Goal: Transaction & Acquisition: Book appointment/travel/reservation

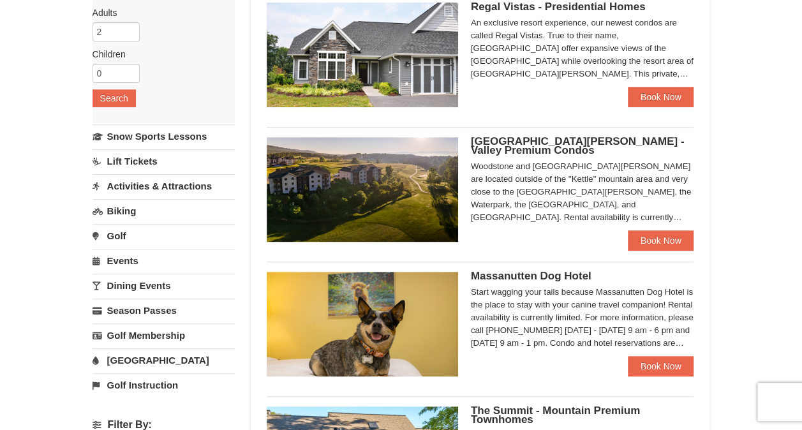
scroll to position [191, 0]
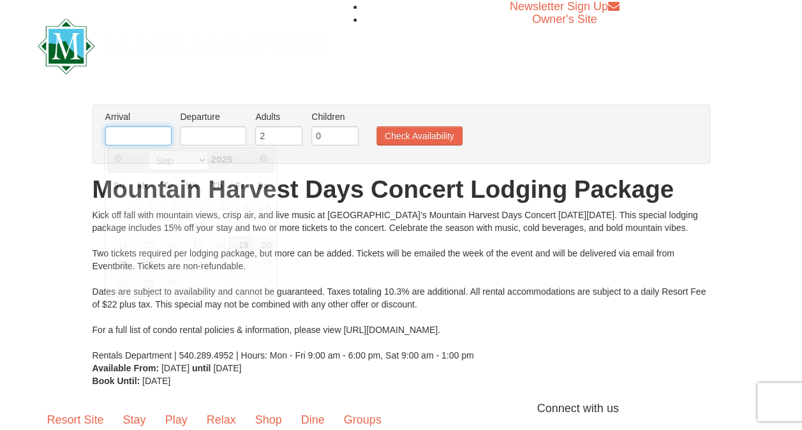
click at [153, 140] on input "text" at bounding box center [138, 135] width 66 height 19
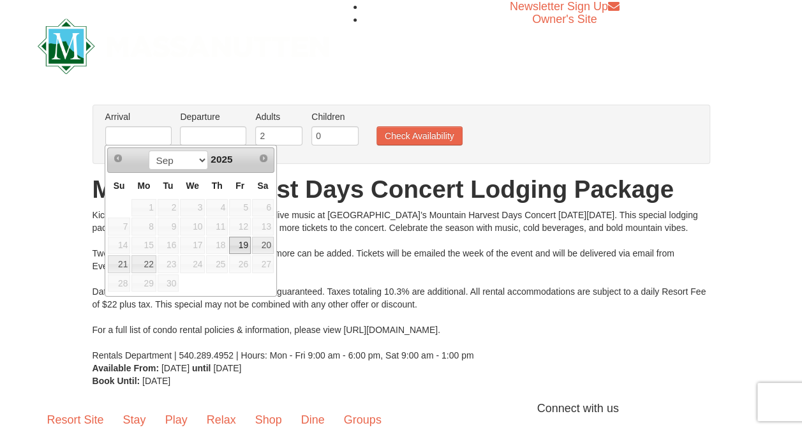
click at [240, 240] on link "19" at bounding box center [240, 246] width 22 height 18
type input "[DATE]"
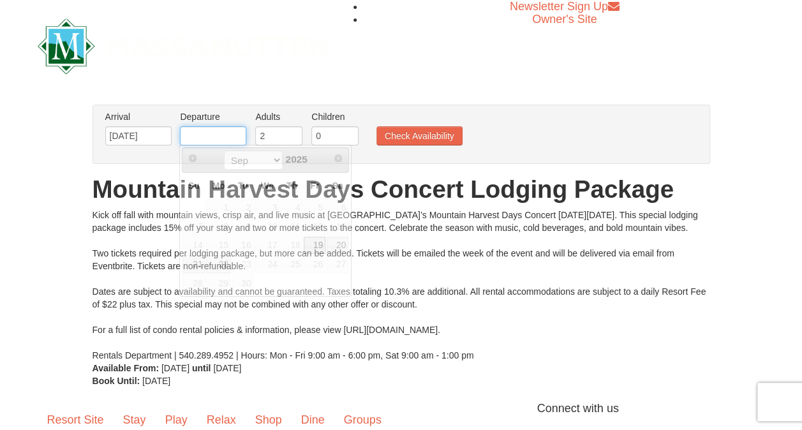
click at [231, 133] on input "text" at bounding box center [213, 135] width 66 height 19
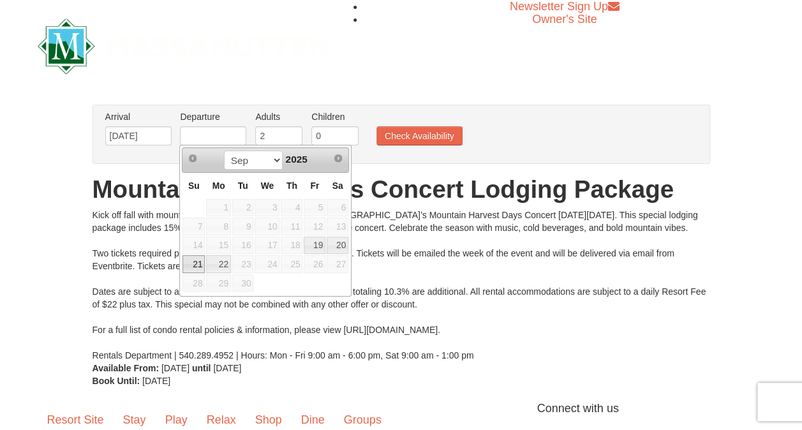
click at [195, 263] on link "21" at bounding box center [193, 264] width 22 height 18
type input "09/21/2025"
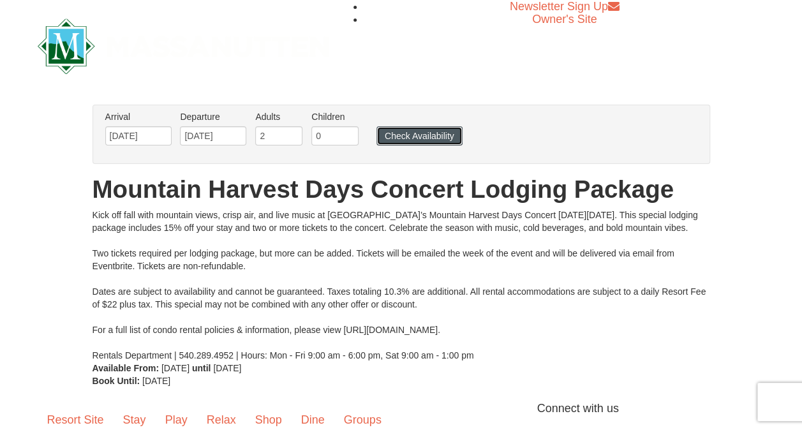
click at [393, 138] on button "Check Availability" at bounding box center [419, 135] width 86 height 19
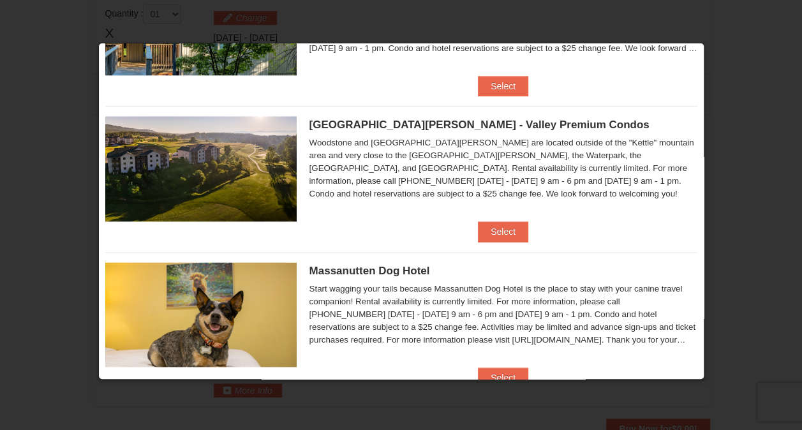
scroll to position [702, 0]
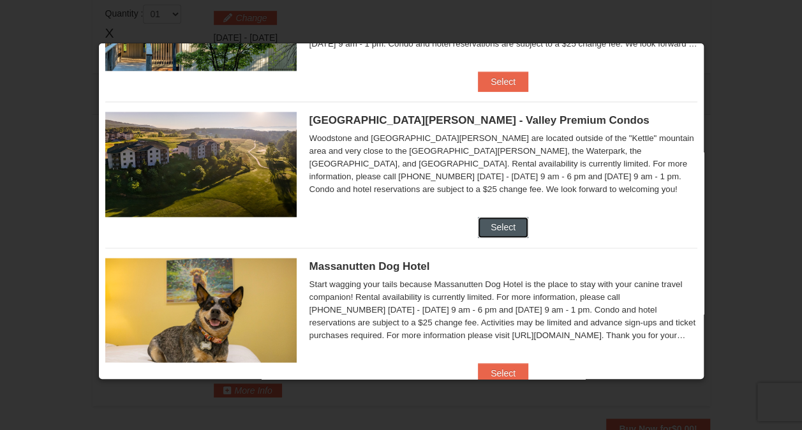
click at [508, 228] on button "Select" at bounding box center [503, 227] width 50 height 20
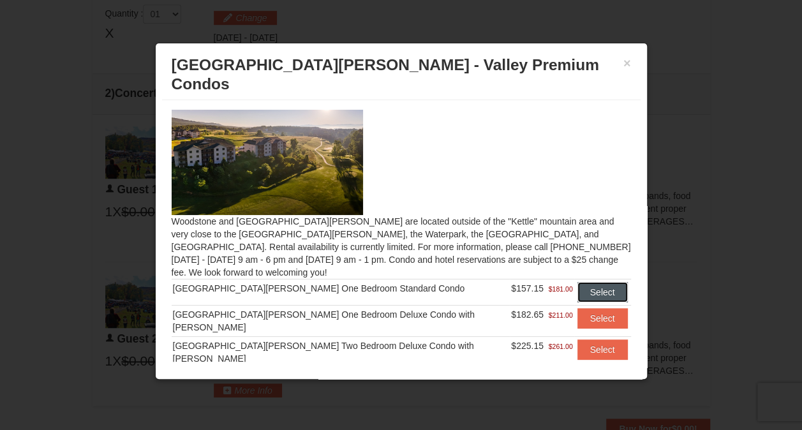
click at [580, 282] on button "Select" at bounding box center [602, 292] width 50 height 20
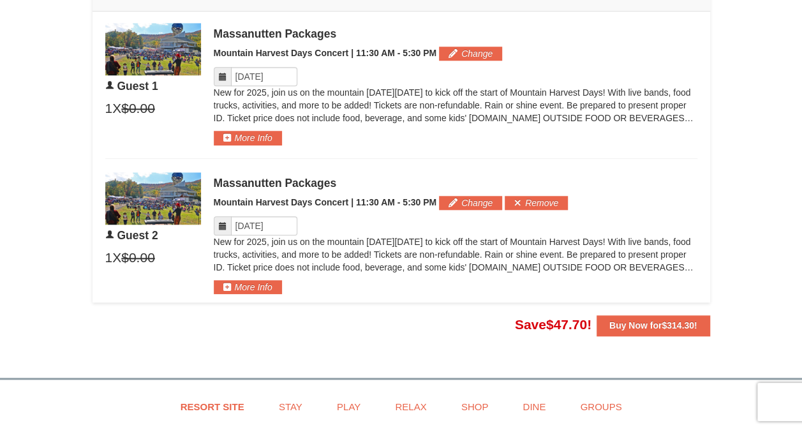
scroll to position [618, 0]
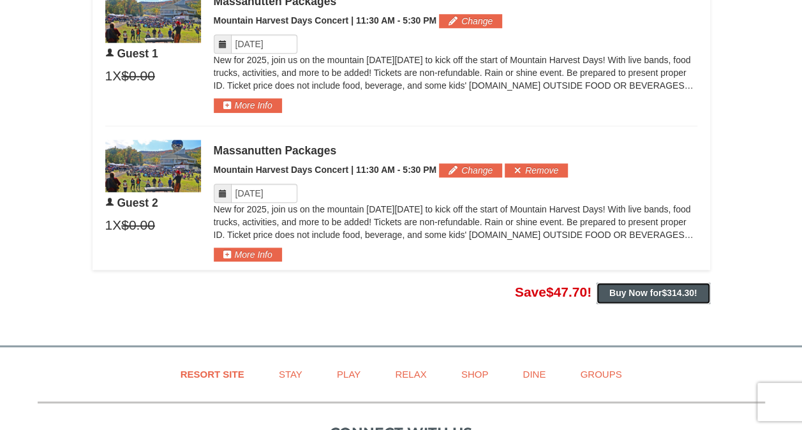
click at [616, 288] on strong "Buy Now for $314.30 !" at bounding box center [653, 293] width 88 height 10
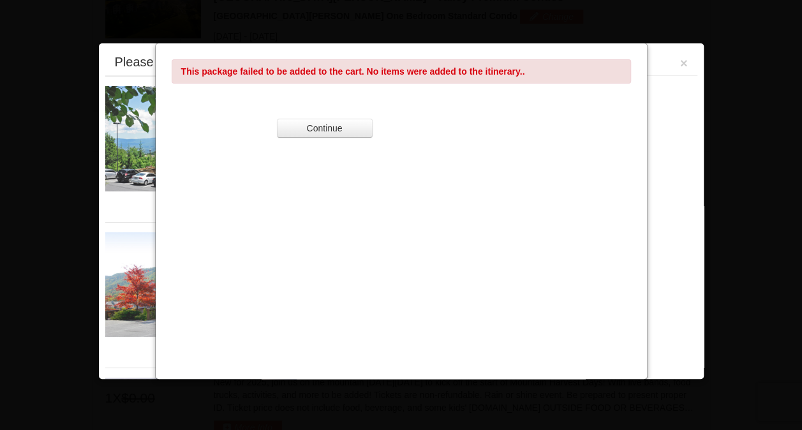
scroll to position [430, 0]
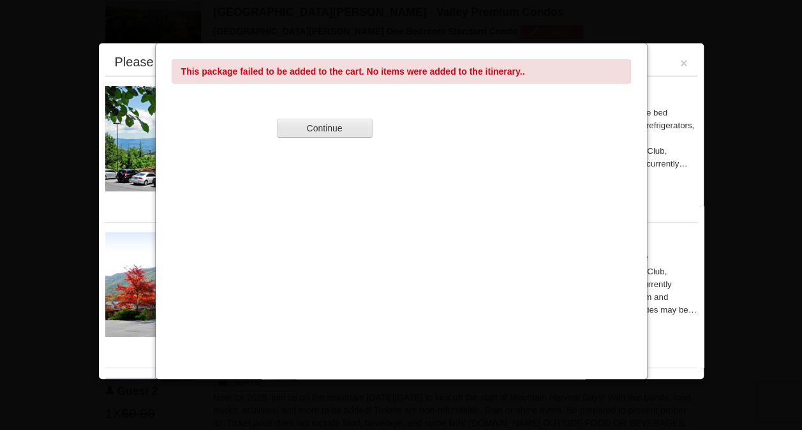
click at [338, 126] on button "Continue" at bounding box center [325, 128] width 96 height 19
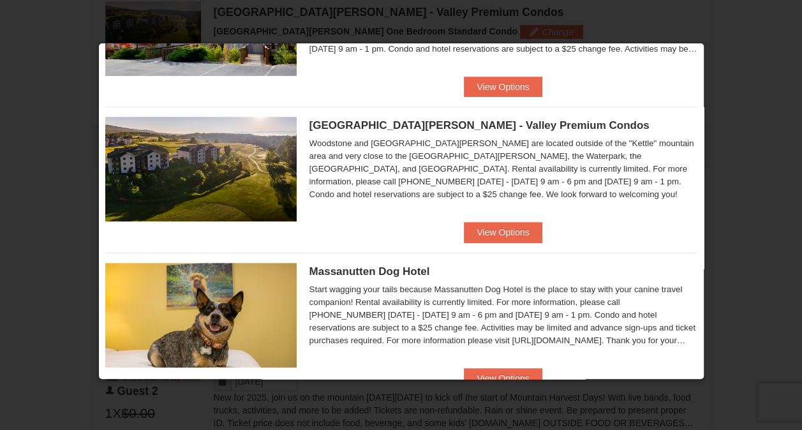
scroll to position [191, 0]
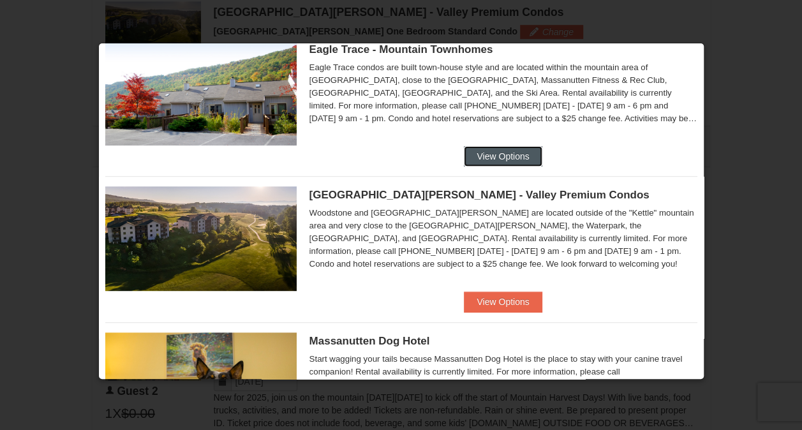
click at [504, 157] on button "View Options" at bounding box center [503, 156] width 78 height 20
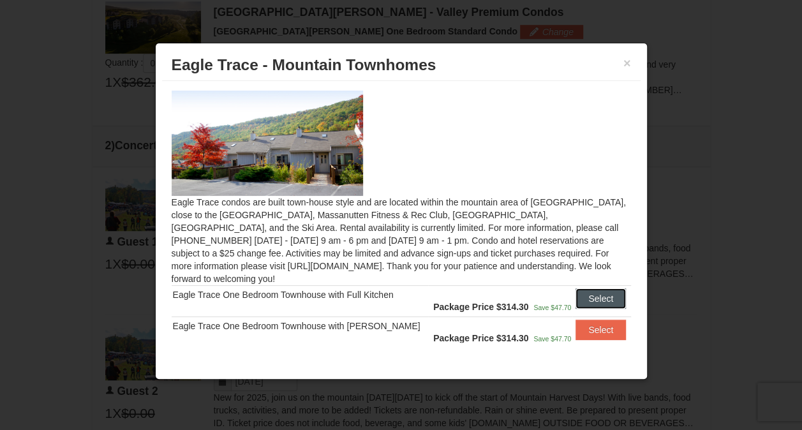
click at [584, 288] on button "Select" at bounding box center [600, 298] width 50 height 20
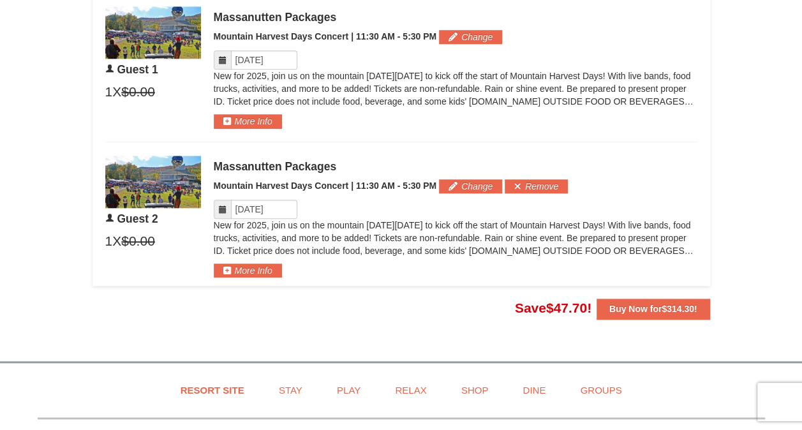
scroll to position [621, 0]
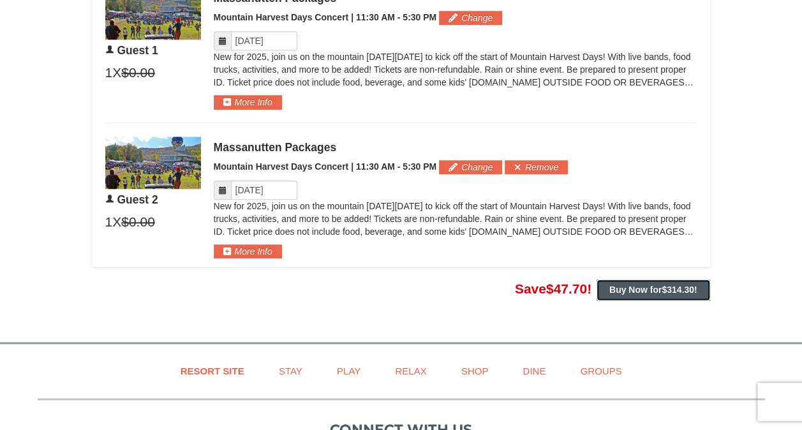
click at [627, 287] on strong "Buy Now for $314.30 !" at bounding box center [653, 289] width 88 height 10
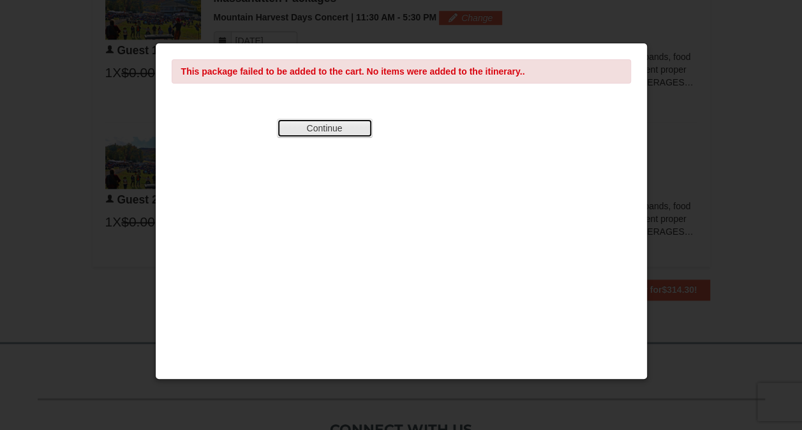
click at [321, 131] on button "Continue" at bounding box center [325, 128] width 96 height 19
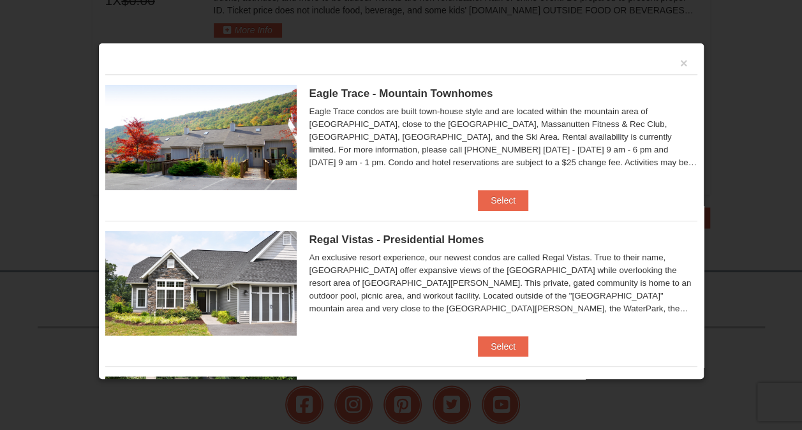
click at [678, 61] on div "×" at bounding box center [401, 62] width 592 height 25
drag, startPoint x: 676, startPoint y: 68, endPoint x: 672, endPoint y: 38, distance: 29.7
click at [673, 48] on div "× Eagle Trace - Mountain Townhomes Eagle Trace One Bedroom Townhouse with Full …" at bounding box center [401, 211] width 606 height 337
